Goal: Information Seeking & Learning: Learn about a topic

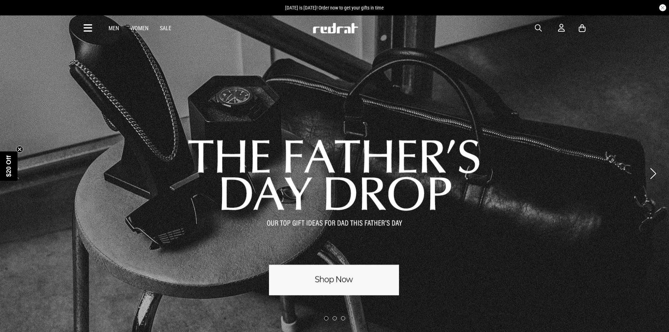
click at [90, 27] on icon at bounding box center [88, 28] width 9 height 12
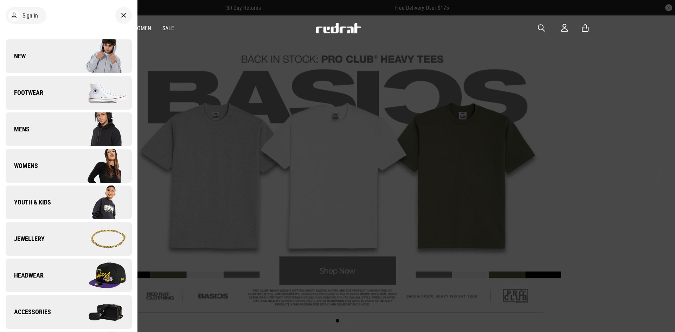
click at [54, 239] on link "Jewellery" at bounding box center [69, 239] width 126 height 34
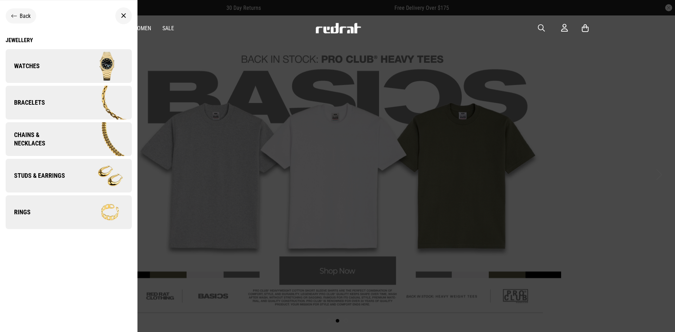
click at [74, 98] on img at bounding box center [100, 102] width 63 height 35
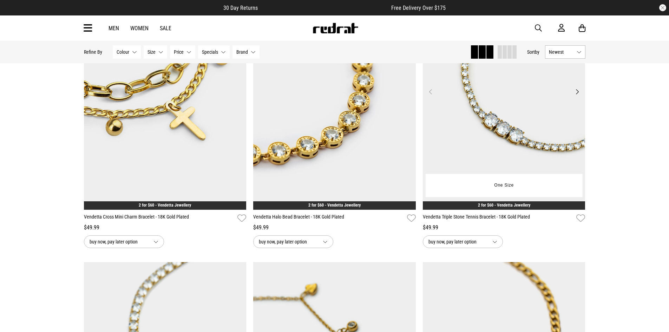
scroll to position [351, 0]
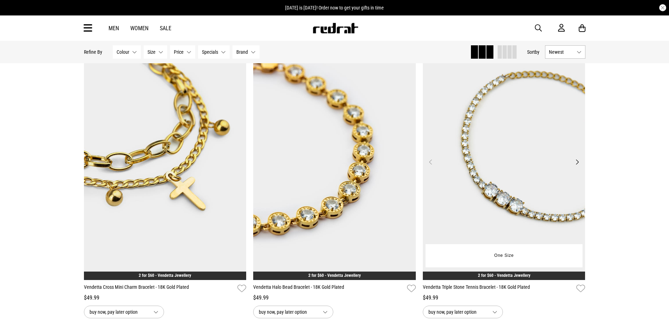
click at [577, 161] on button "Next" at bounding box center [577, 162] width 9 height 8
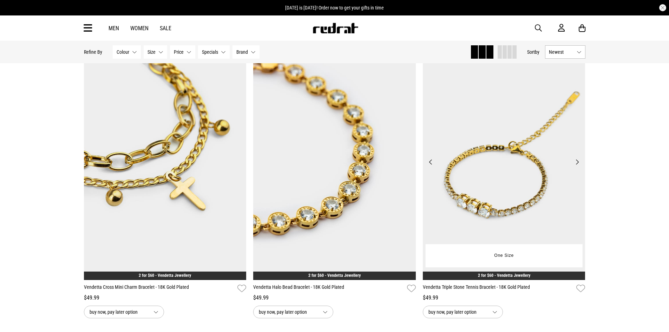
click at [577, 163] on button "Next" at bounding box center [577, 162] width 9 height 8
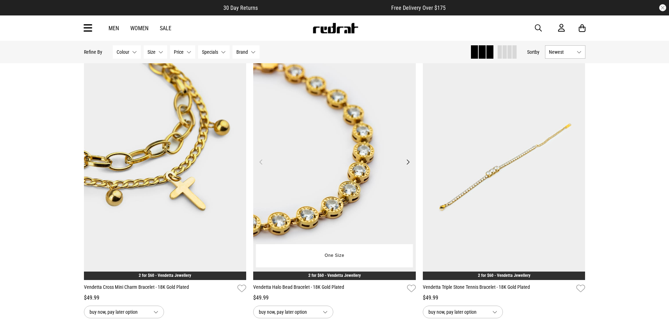
click at [411, 161] on button "Next" at bounding box center [408, 162] width 9 height 8
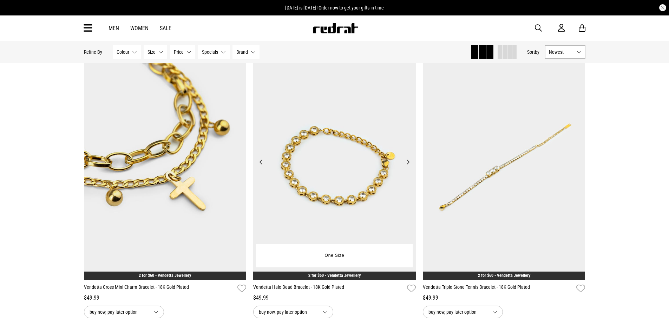
click at [410, 163] on button "Next" at bounding box center [408, 162] width 9 height 8
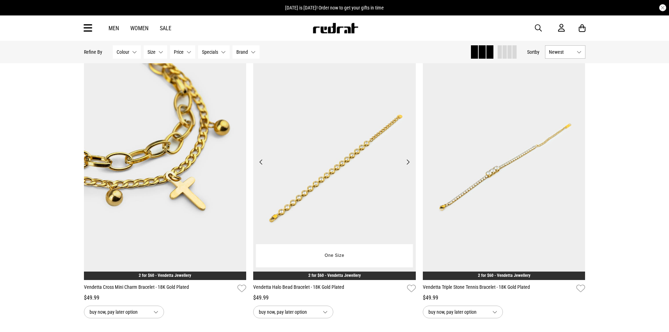
click at [410, 163] on button "Next" at bounding box center [408, 162] width 9 height 8
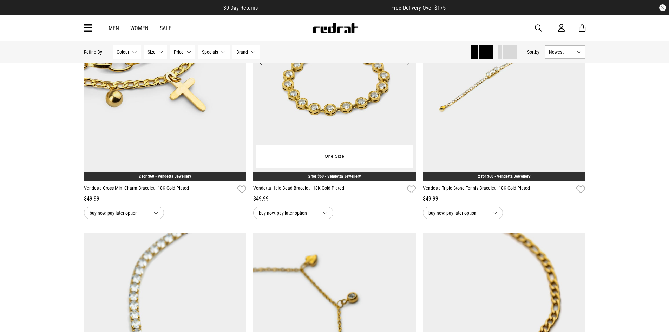
scroll to position [351, 0]
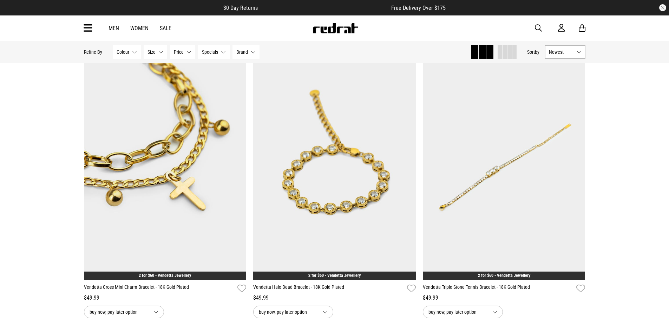
click at [113, 27] on link "Men" at bounding box center [114, 28] width 11 height 7
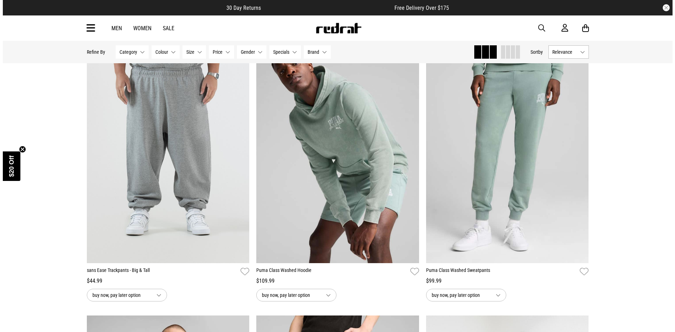
scroll to position [1476, 0]
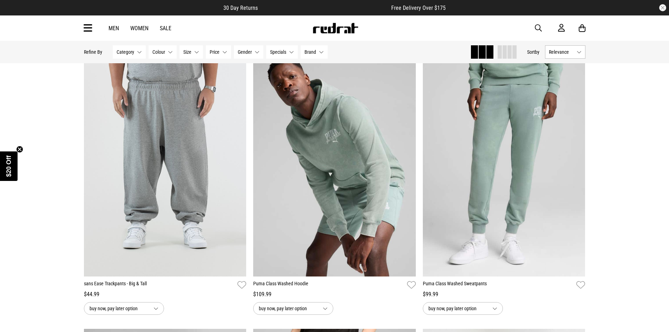
click at [89, 28] on icon at bounding box center [88, 28] width 9 height 12
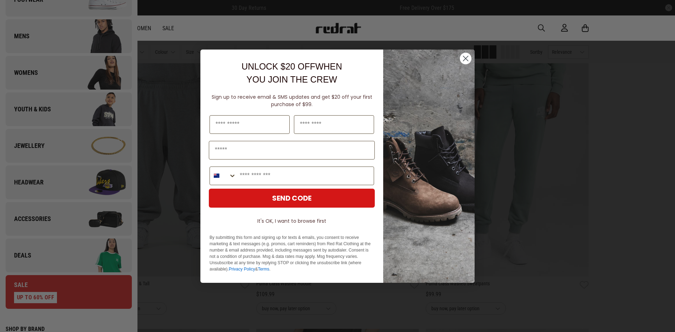
scroll to position [105, 0]
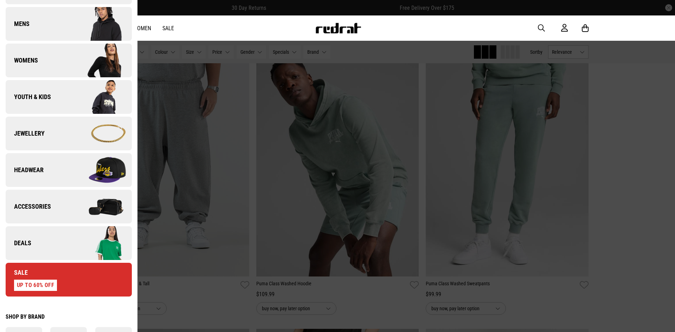
click at [59, 242] on link "Deals" at bounding box center [69, 243] width 126 height 34
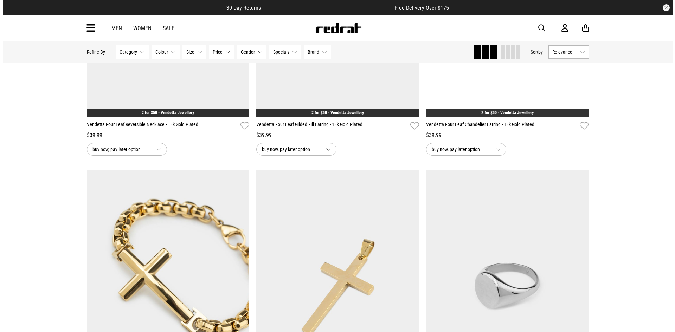
scroll to position [1722, 0]
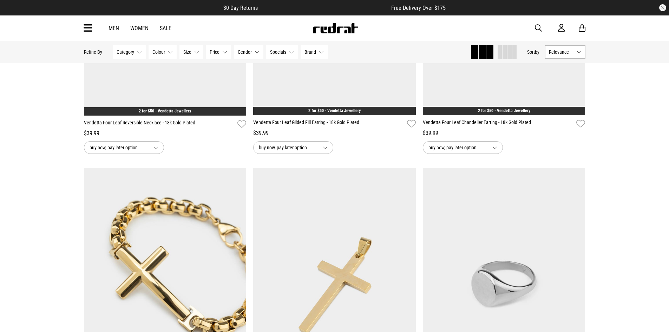
click at [82, 27] on div "Men Women Sale Sign in New Back Footwear Back Mens Back Womens Back Youth & Kid…" at bounding box center [334, 27] width 513 height 25
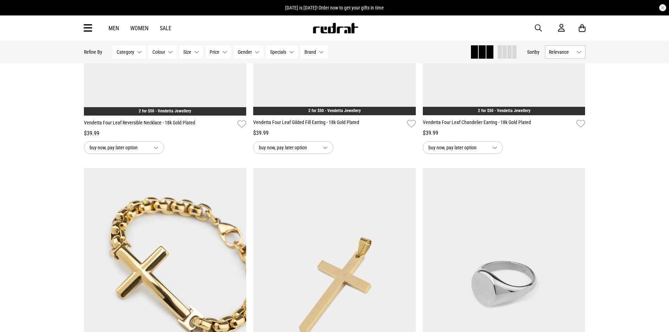
click at [89, 27] on icon at bounding box center [88, 28] width 9 height 12
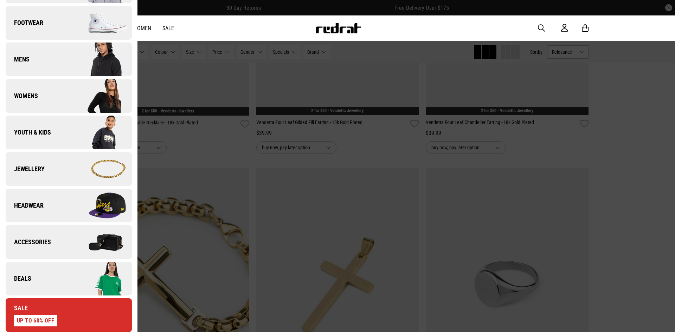
scroll to position [70, 0]
click at [43, 55] on link "Mens" at bounding box center [69, 59] width 126 height 34
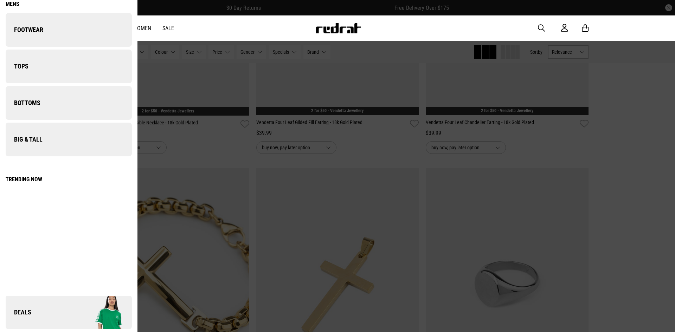
scroll to position [0, 0]
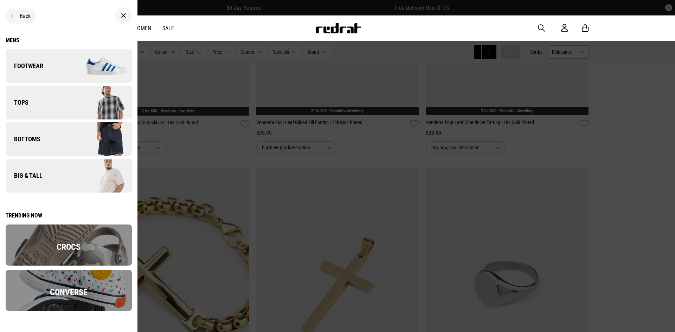
click at [44, 134] on link "Bottoms" at bounding box center [69, 139] width 126 height 34
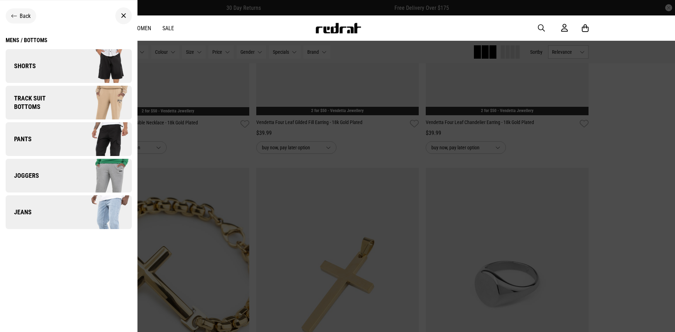
click at [80, 217] on img at bounding box center [100, 212] width 63 height 35
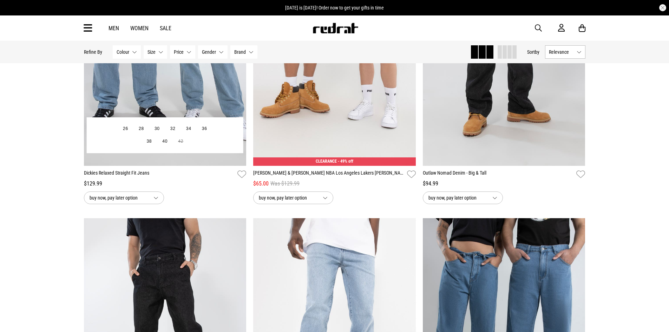
scroll to position [35, 0]
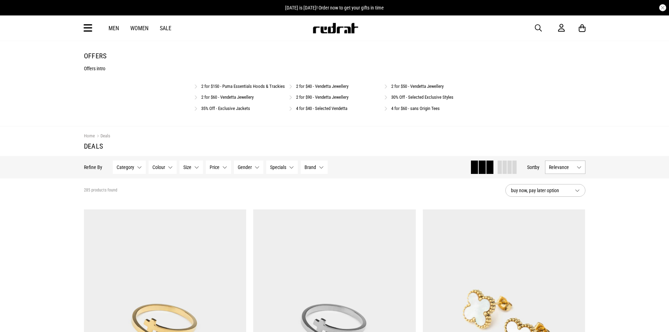
click at [89, 28] on icon at bounding box center [88, 28] width 9 height 12
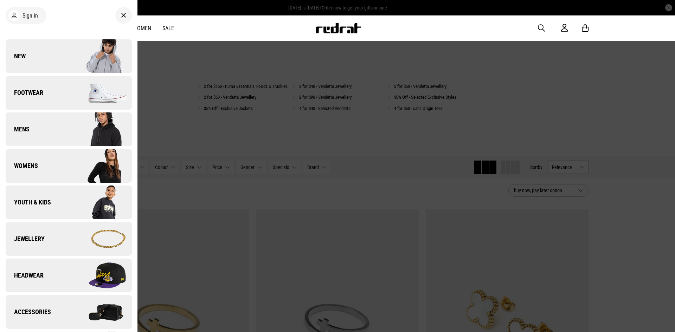
click at [37, 129] on link "Mens" at bounding box center [69, 129] width 126 height 34
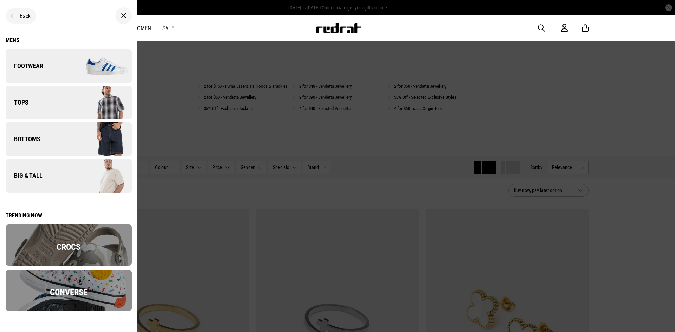
click at [63, 143] on link "Bottoms" at bounding box center [69, 139] width 126 height 34
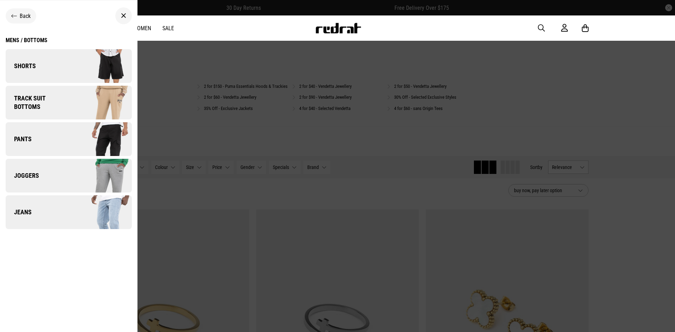
click at [49, 141] on link "Pants" at bounding box center [69, 139] width 126 height 34
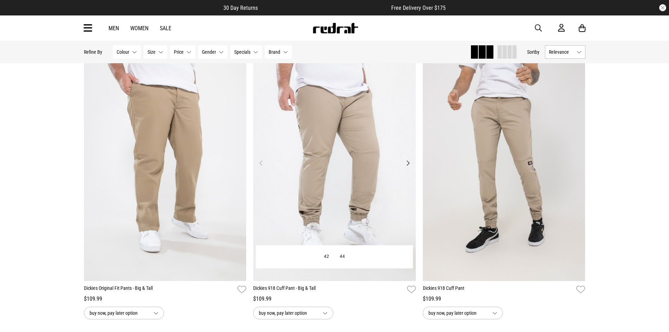
click at [408, 161] on button "Next" at bounding box center [408, 163] width 9 height 8
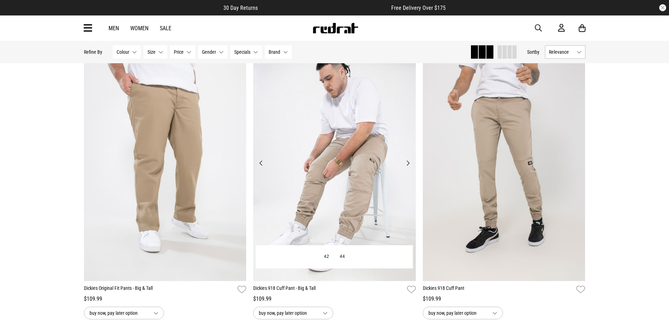
click at [408, 165] on button "Next" at bounding box center [408, 163] width 9 height 8
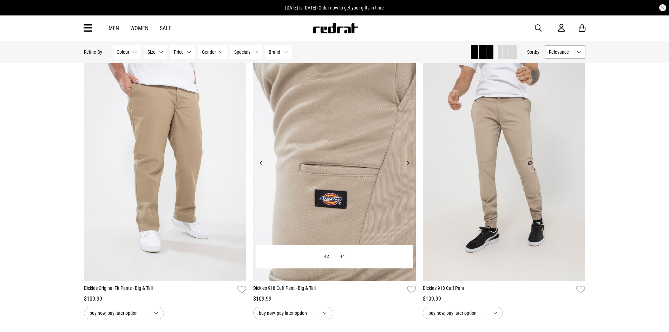
click at [407, 163] on button "Next" at bounding box center [408, 163] width 9 height 8
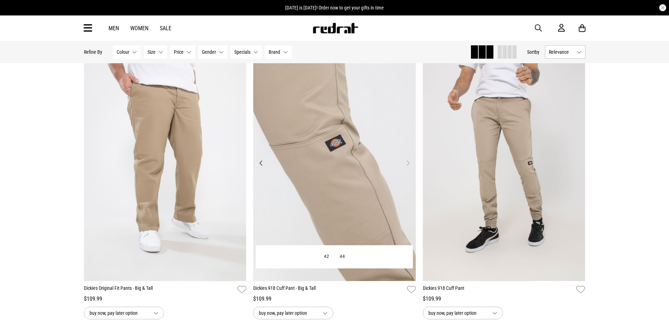
click at [407, 163] on button "Next" at bounding box center [408, 163] width 9 height 8
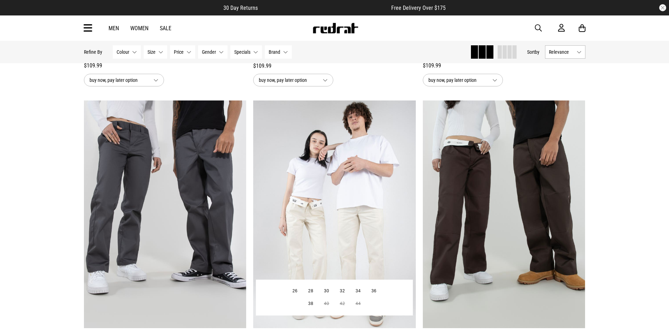
scroll to position [1441, 0]
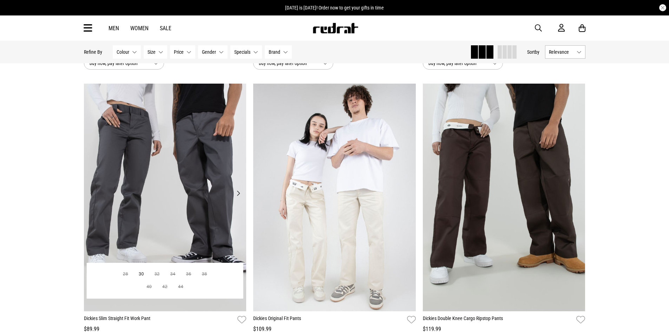
click at [240, 194] on button "Next" at bounding box center [238, 193] width 9 height 8
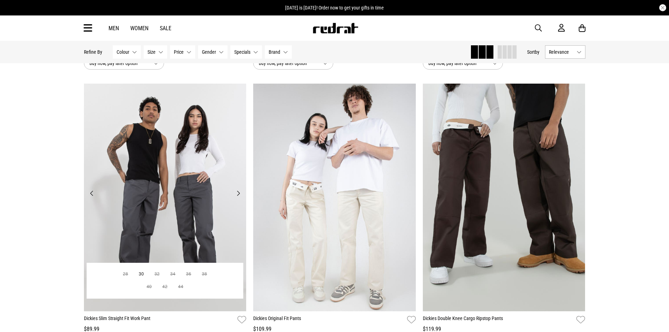
click at [240, 194] on button "Next" at bounding box center [238, 193] width 9 height 8
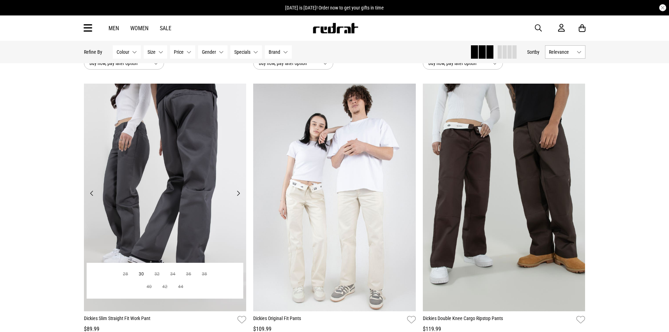
click at [240, 194] on button "Next" at bounding box center [238, 193] width 9 height 8
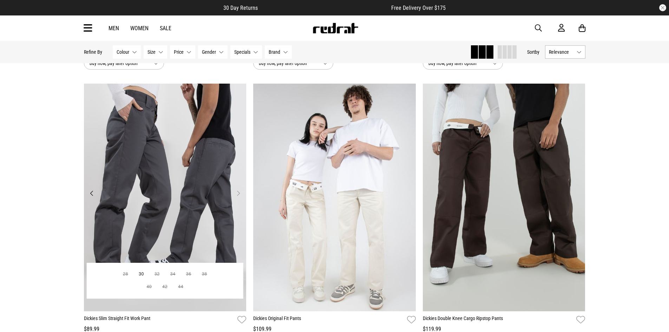
click at [240, 194] on button "Next" at bounding box center [238, 193] width 9 height 8
click at [239, 196] on button "Next" at bounding box center [238, 193] width 9 height 8
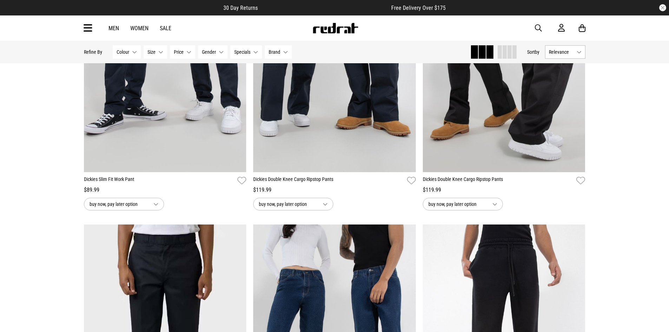
scroll to position [2143, 0]
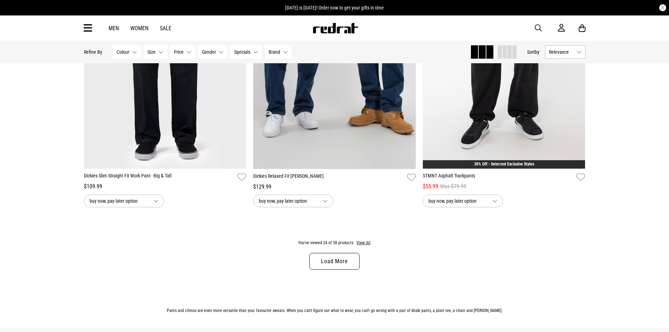
click at [333, 266] on link "Load More" at bounding box center [335, 261] width 50 height 17
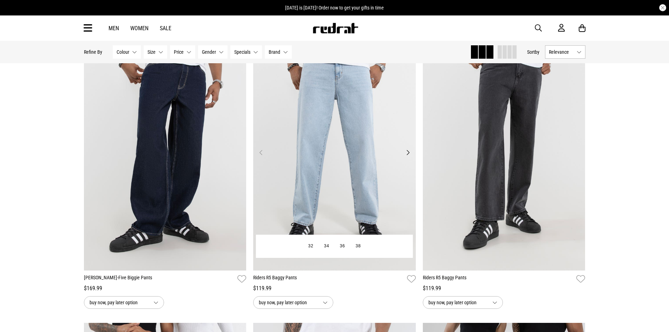
scroll to position [3162, 0]
click at [409, 156] on button "Next" at bounding box center [408, 152] width 9 height 8
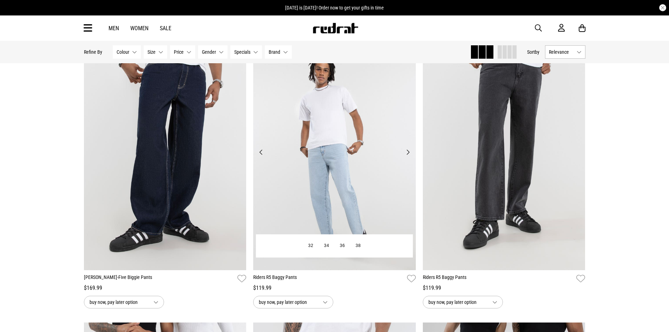
click at [408, 154] on button "Next" at bounding box center [408, 152] width 9 height 8
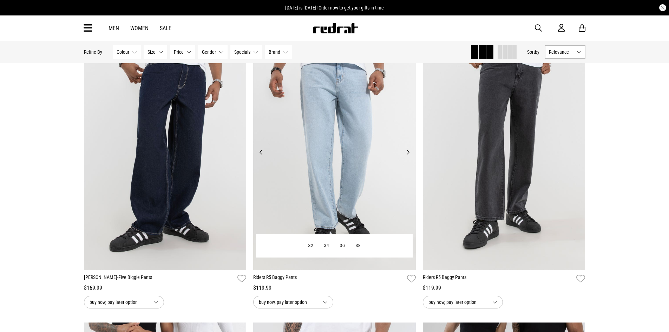
click at [408, 154] on button "Next" at bounding box center [408, 152] width 9 height 8
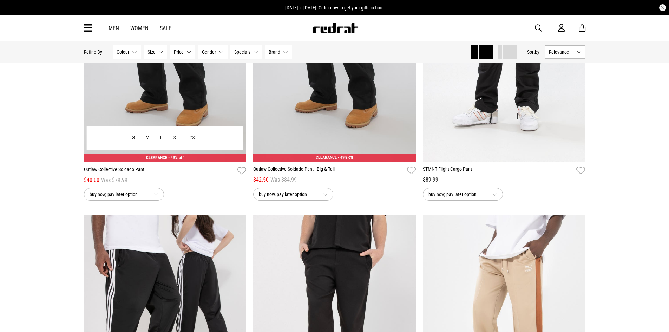
scroll to position [3724, 0]
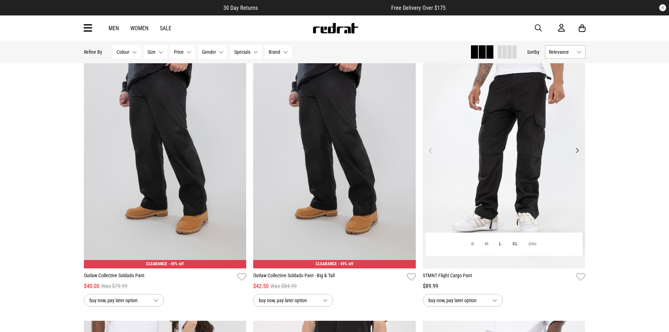
click at [577, 154] on button "Next" at bounding box center [577, 150] width 9 height 8
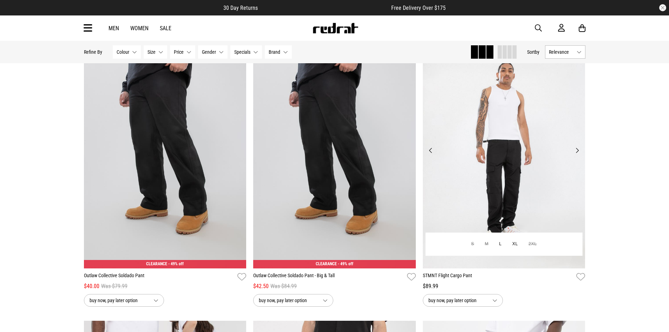
click at [577, 154] on button "Next" at bounding box center [577, 150] width 9 height 8
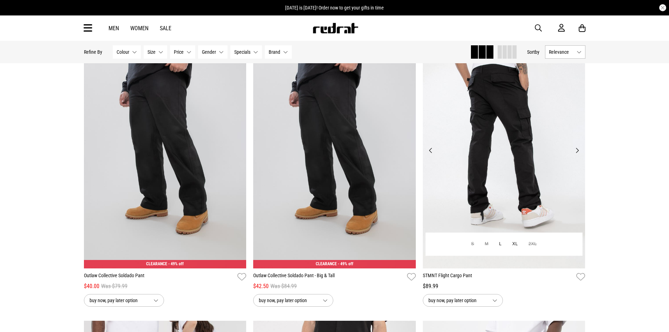
click at [577, 154] on button "Next" at bounding box center [577, 150] width 9 height 8
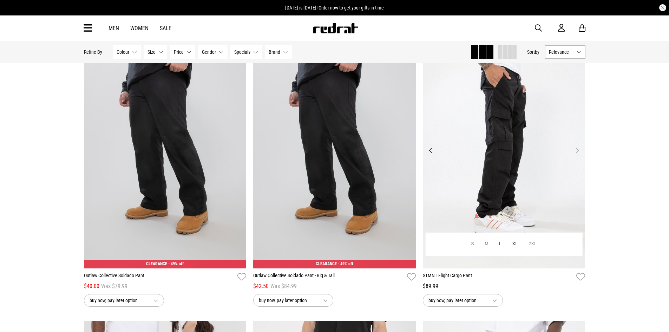
click at [577, 154] on button "Next" at bounding box center [577, 150] width 9 height 8
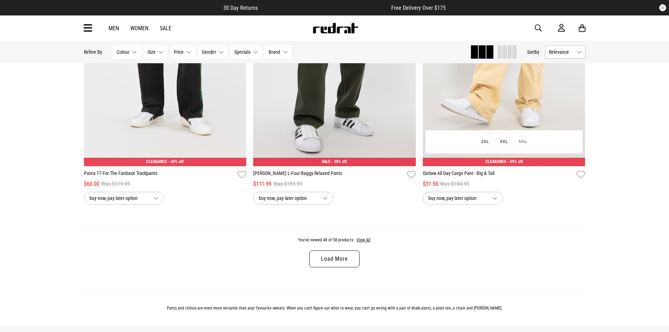
scroll to position [4392, 0]
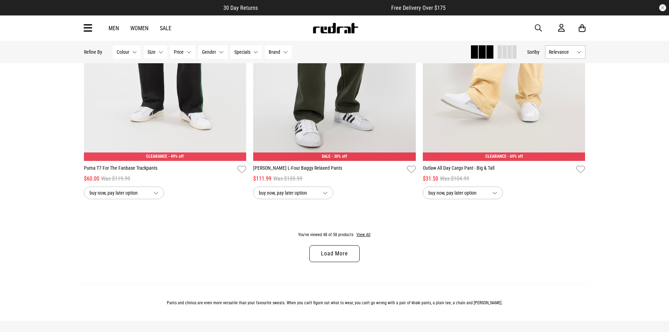
click at [335, 251] on link "Load More" at bounding box center [335, 253] width 50 height 17
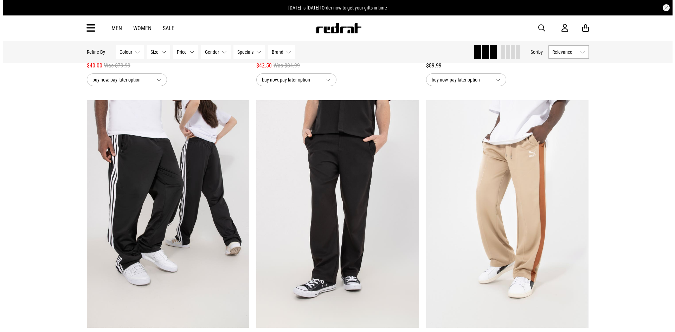
scroll to position [3795, 0]
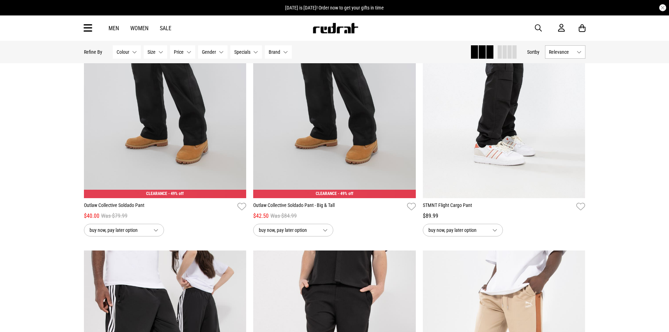
click at [86, 28] on icon at bounding box center [88, 28] width 9 height 12
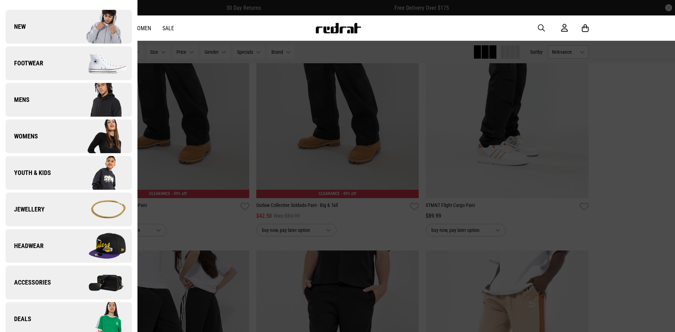
scroll to position [70, 0]
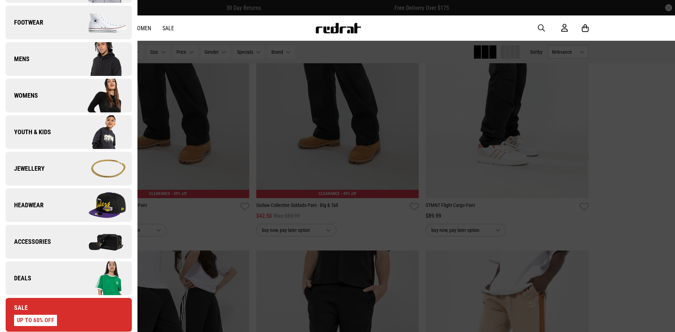
click at [59, 213] on link "Headwear" at bounding box center [69, 205] width 126 height 34
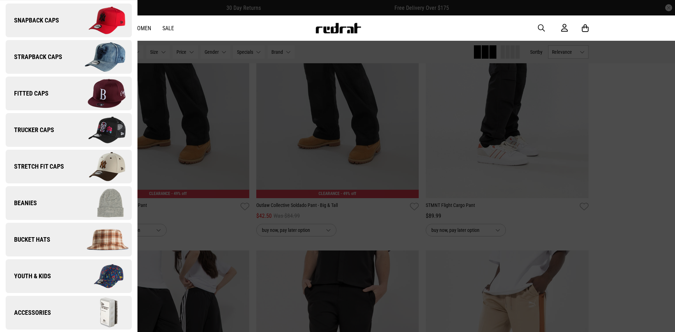
scroll to position [0, 0]
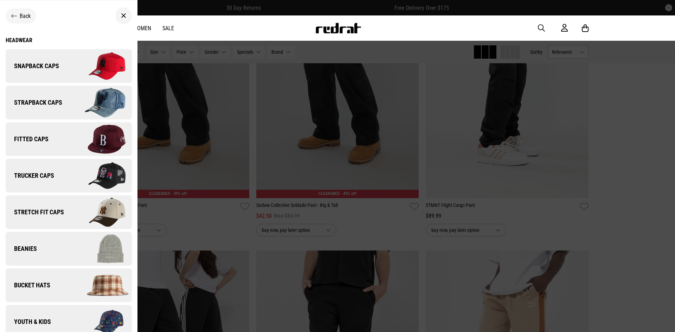
click at [69, 69] on img at bounding box center [100, 65] width 63 height 35
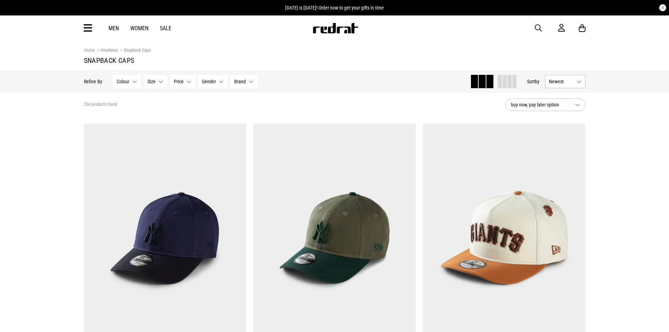
click at [251, 82] on button "Brand None selected" at bounding box center [243, 81] width 27 height 13
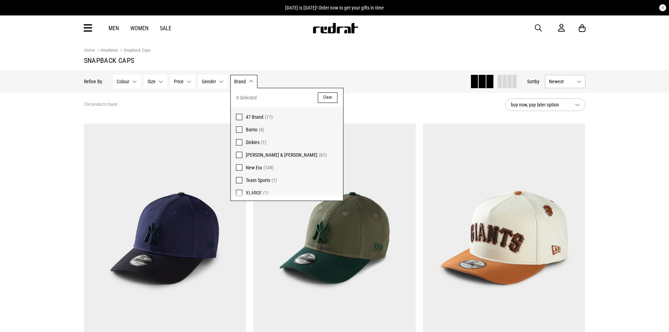
click at [238, 117] on span at bounding box center [239, 117] width 6 height 6
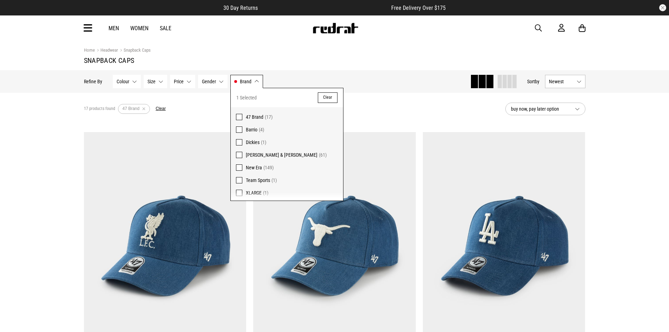
click at [239, 155] on span at bounding box center [239, 155] width 6 height 6
click at [239, 167] on span at bounding box center [239, 167] width 6 height 6
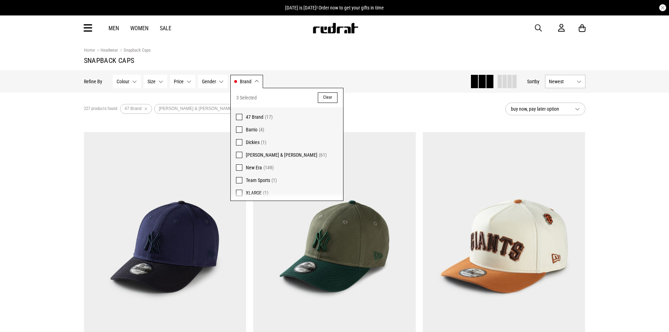
click at [368, 98] on section "227 products found Active Filters 47 Brand [PERSON_NAME] & [PERSON_NAME] New Er…" at bounding box center [334, 109] width 513 height 32
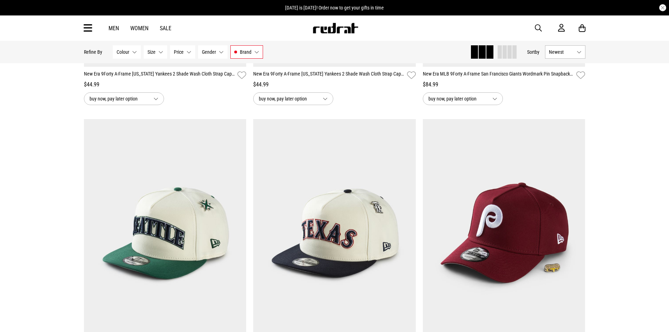
scroll to position [316, 0]
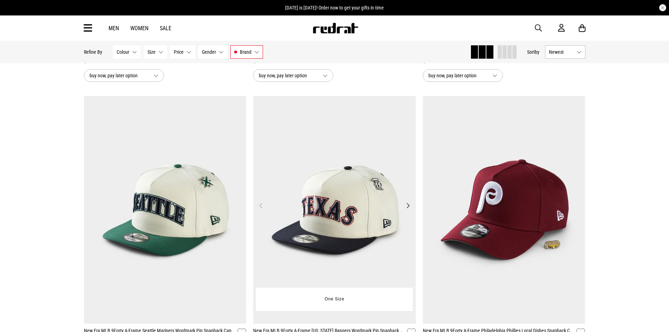
click at [407, 205] on button "Next" at bounding box center [408, 205] width 9 height 8
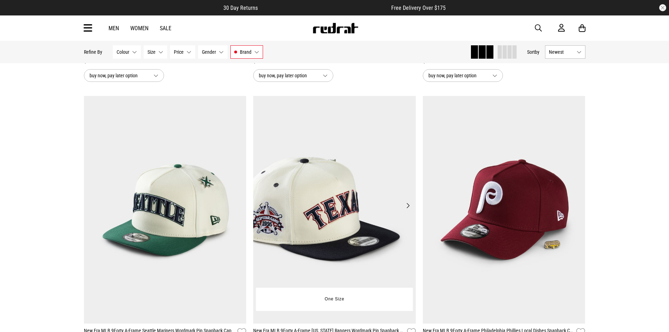
click at [408, 205] on button "Next" at bounding box center [408, 205] width 9 height 8
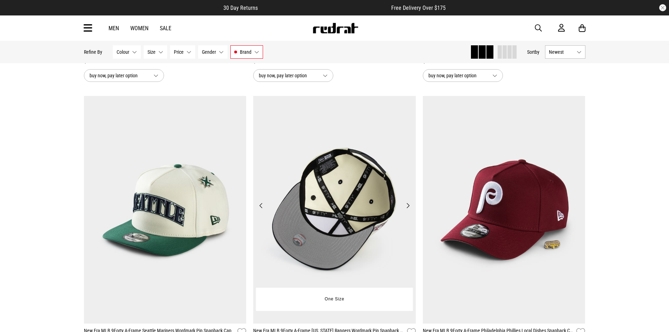
click at [408, 205] on button "Next" at bounding box center [408, 205] width 9 height 8
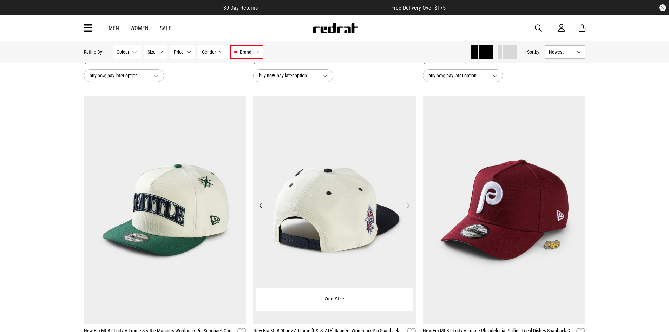
click at [408, 205] on button "Next" at bounding box center [408, 205] width 9 height 8
click at [262, 207] on button "Previous" at bounding box center [261, 205] width 9 height 8
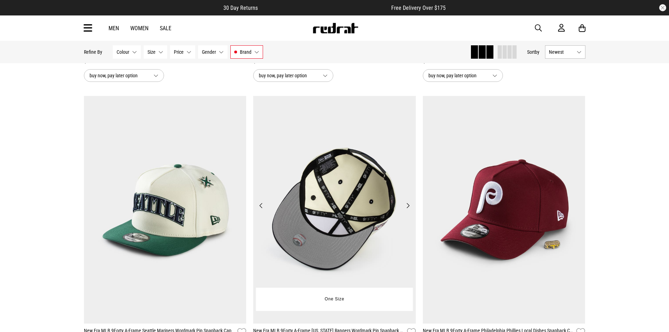
click at [262, 207] on button "Previous" at bounding box center [261, 205] width 9 height 8
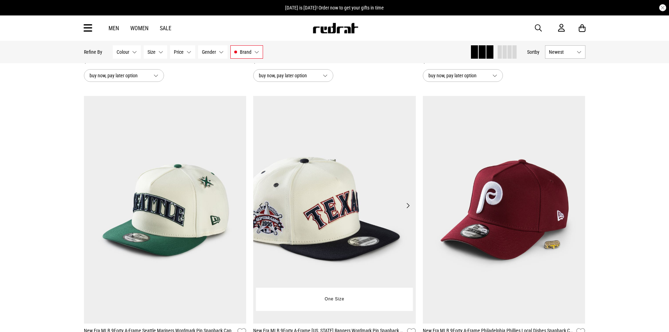
click at [264, 206] on button "Previous" at bounding box center [261, 205] width 9 height 8
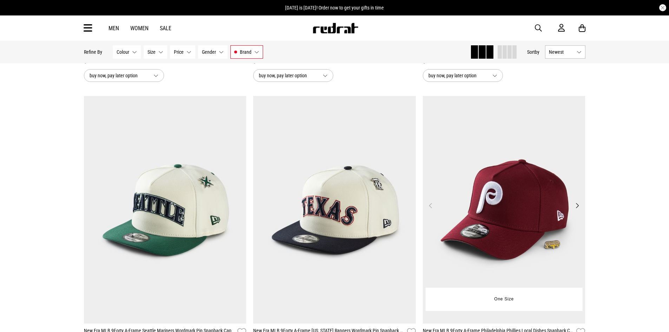
click at [578, 206] on button "Next" at bounding box center [577, 205] width 9 height 8
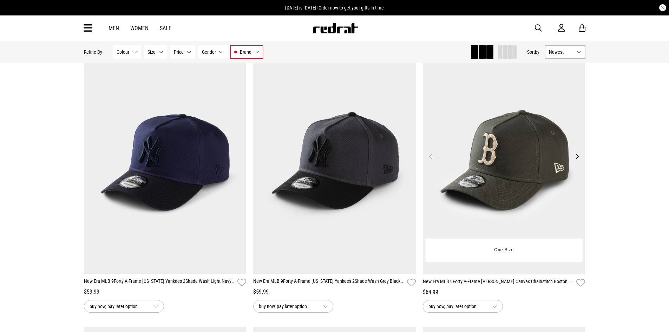
scroll to position [1195, 0]
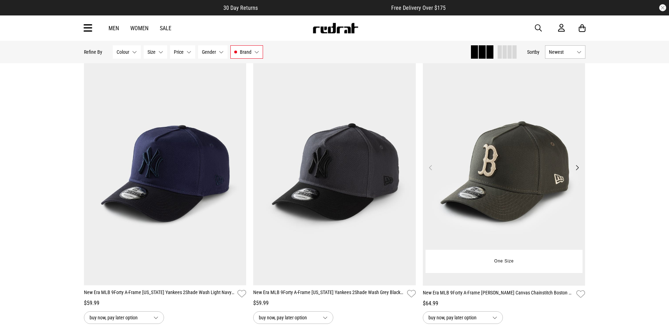
click at [578, 170] on button "Next" at bounding box center [577, 167] width 9 height 8
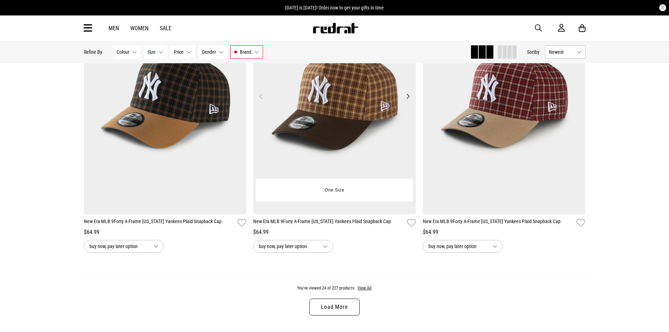
scroll to position [2214, 0]
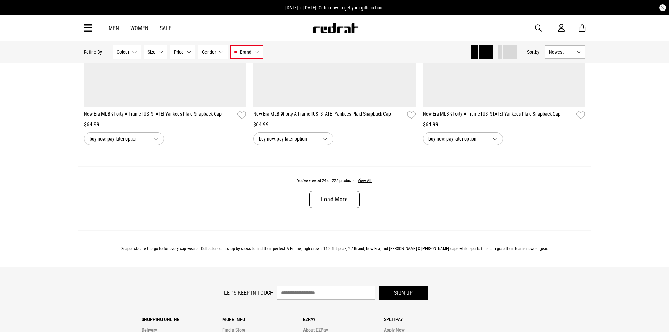
click at [333, 203] on link "Load More" at bounding box center [335, 199] width 50 height 17
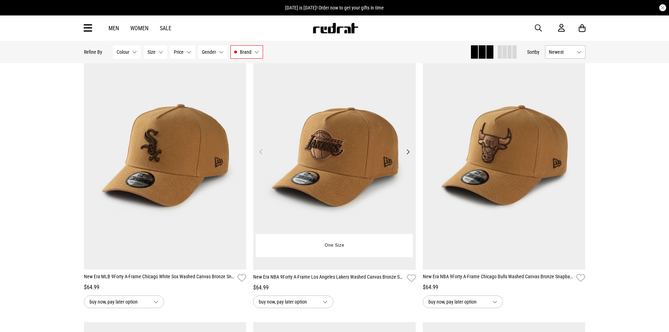
scroll to position [2600, 0]
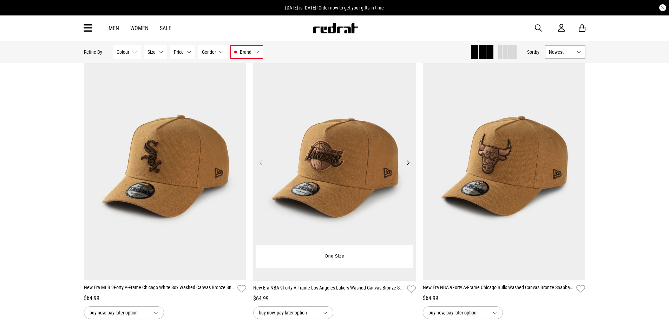
click at [410, 165] on button "Next" at bounding box center [408, 162] width 9 height 8
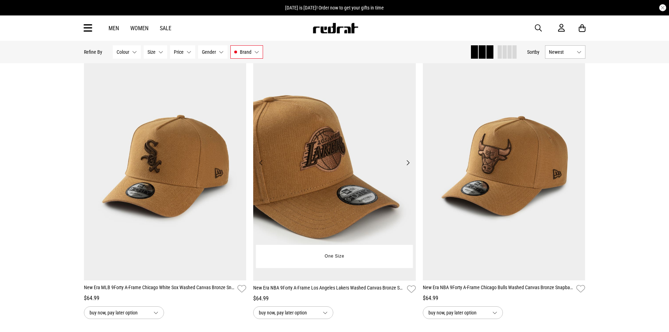
click at [410, 165] on button "Next" at bounding box center [408, 162] width 9 height 8
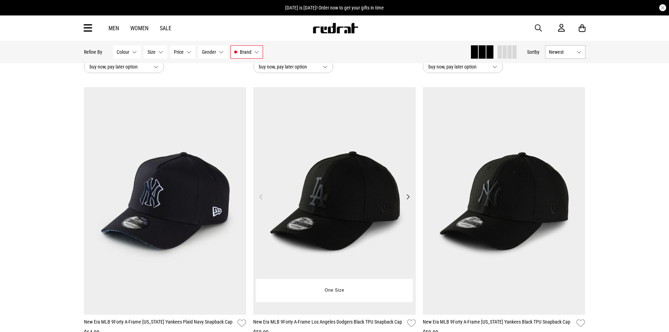
scroll to position [2916, 0]
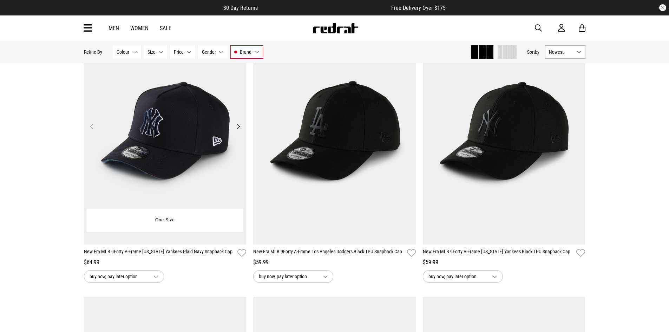
click at [240, 129] on button "Next" at bounding box center [238, 126] width 9 height 8
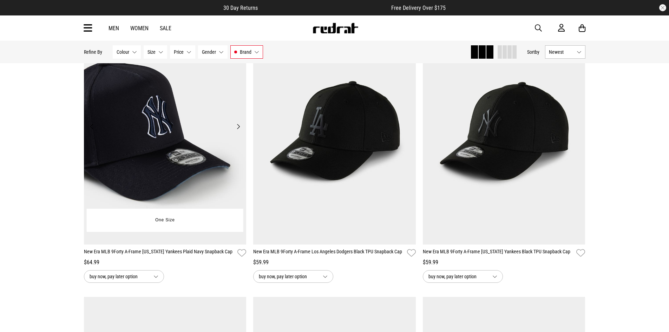
click at [240, 129] on button "Next" at bounding box center [238, 126] width 9 height 8
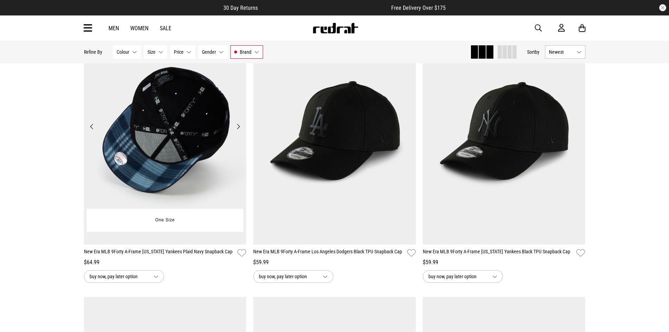
click at [240, 129] on button "Next" at bounding box center [238, 126] width 9 height 8
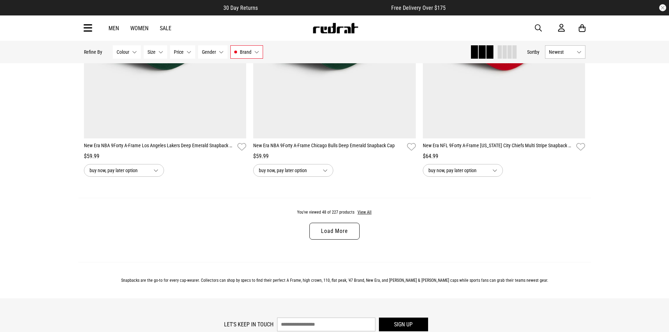
scroll to position [4427, 0]
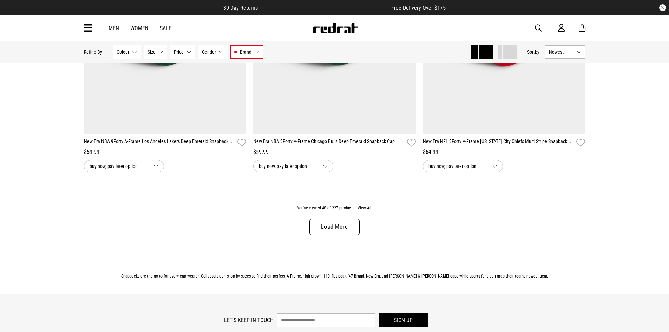
click at [335, 233] on link "Load More" at bounding box center [335, 227] width 50 height 17
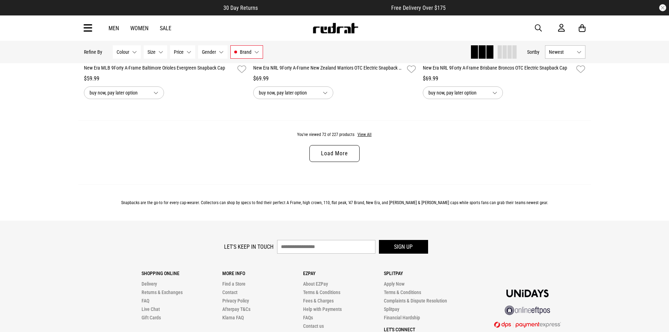
scroll to position [6746, 0]
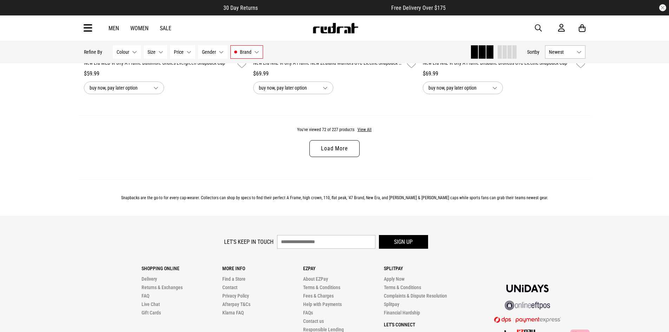
click at [342, 157] on link "Load More" at bounding box center [335, 148] width 50 height 17
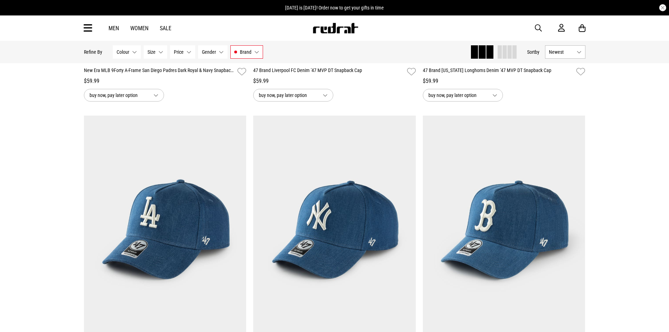
scroll to position [8187, 0]
